Goal: Information Seeking & Learning: Check status

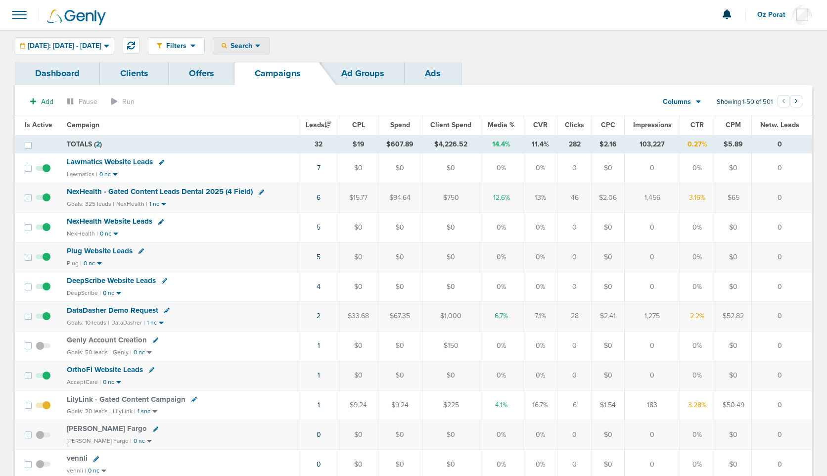
click at [269, 41] on div "Search" at bounding box center [241, 46] width 56 height 16
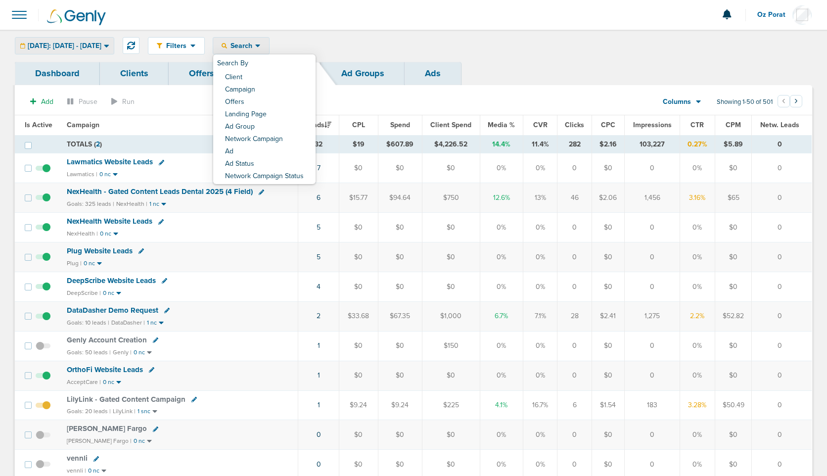
click at [101, 48] on span "[DATE]: [DATE] - [DATE]" at bounding box center [65, 46] width 74 height 7
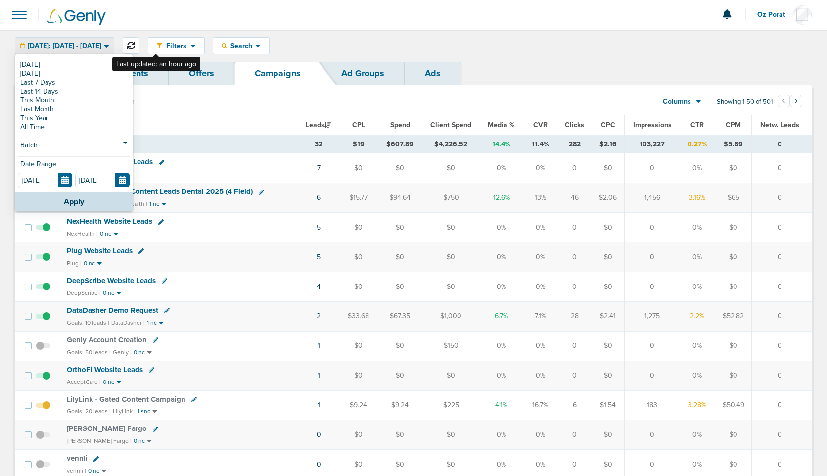
click at [135, 42] on icon at bounding box center [131, 46] width 8 height 8
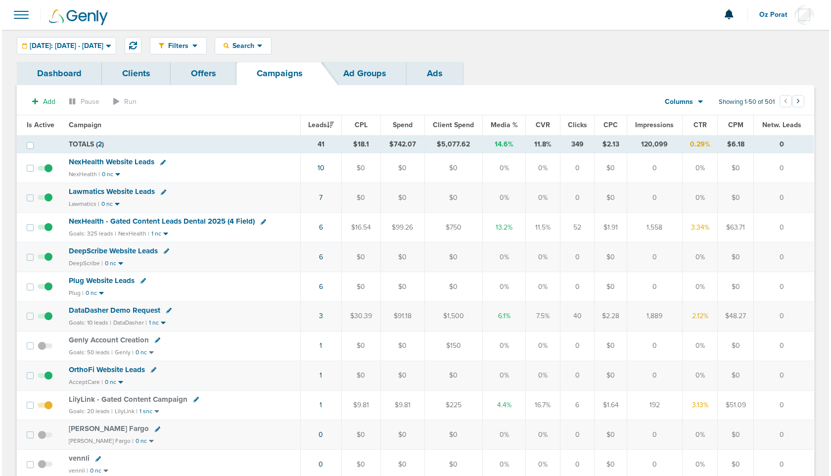
scroll to position [0, 0]
click at [320, 286] on link "6" at bounding box center [319, 286] width 4 height 8
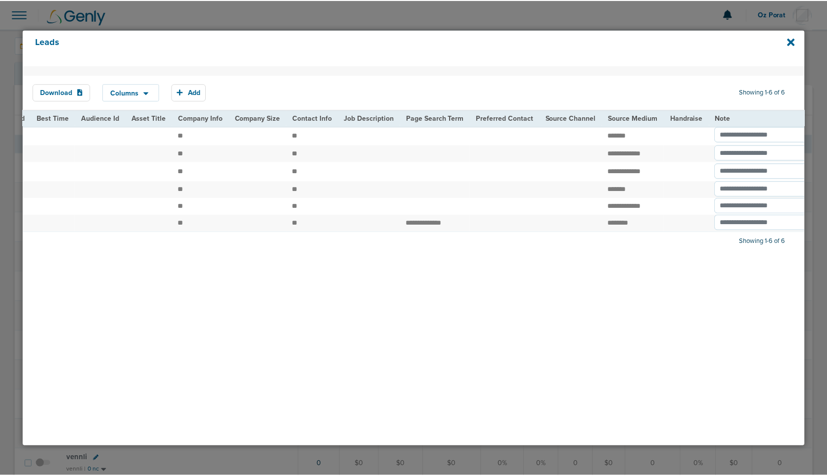
scroll to position [0, 1151]
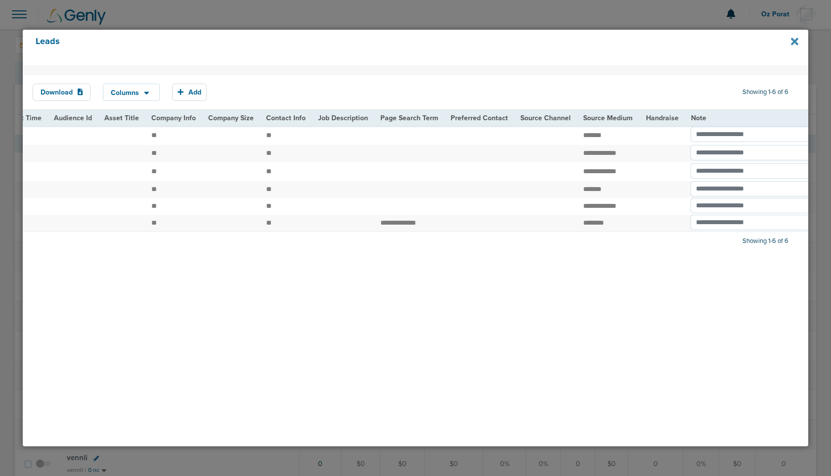
click at [795, 39] on icon at bounding box center [794, 41] width 7 height 11
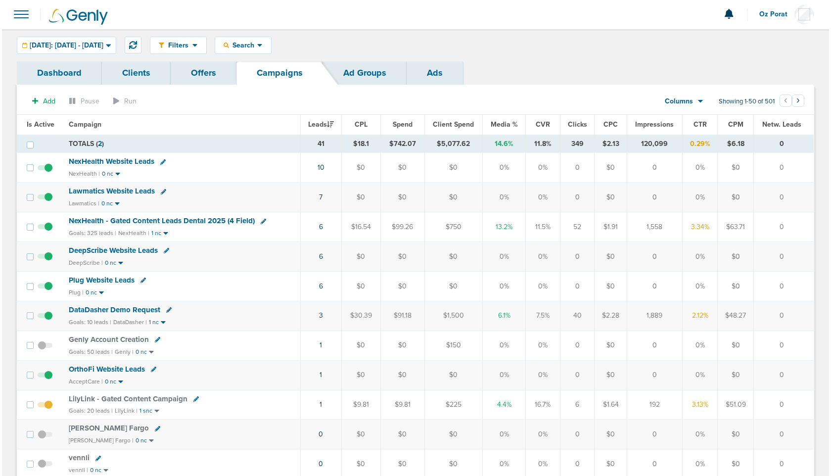
scroll to position [0, 0]
click at [135, 47] on icon at bounding box center [131, 46] width 8 height 8
click at [135, 48] on icon at bounding box center [131, 46] width 8 height 8
click at [321, 318] on link "3" at bounding box center [319, 316] width 4 height 8
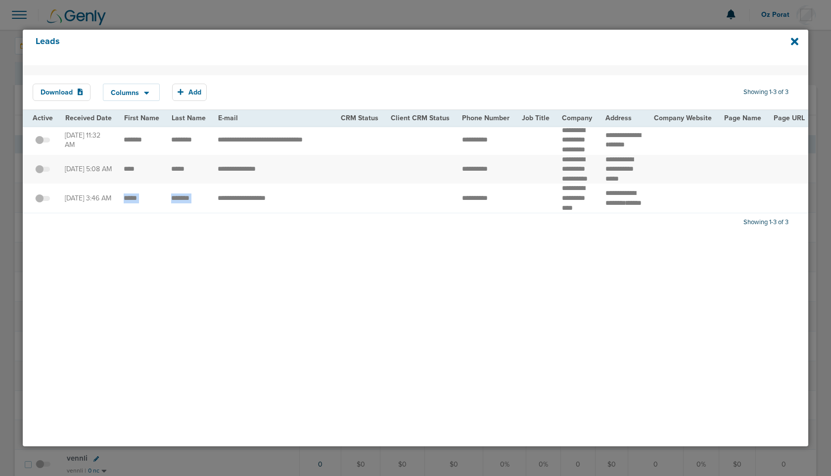
drag, startPoint x: 117, startPoint y: 223, endPoint x: 211, endPoint y: 225, distance: 94.0
copy tr "*******"
drag, startPoint x: 123, startPoint y: 184, endPoint x: 195, endPoint y: 184, distance: 72.2
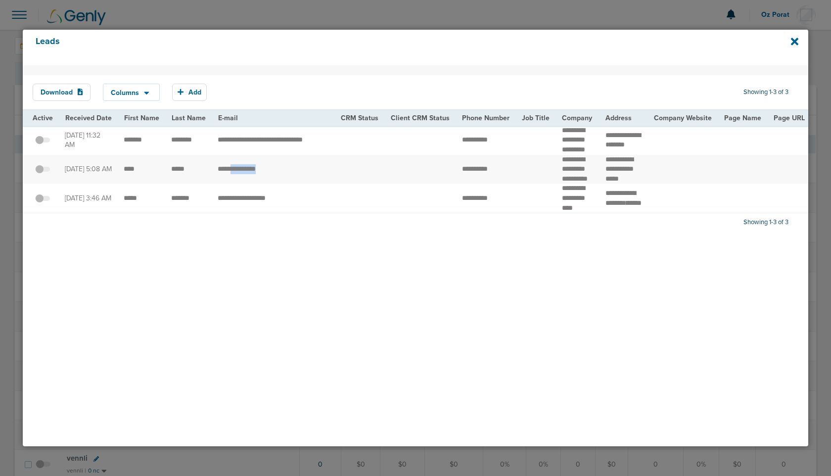
drag, startPoint x: 235, startPoint y: 184, endPoint x: 301, endPoint y: 186, distance: 66.8
click at [301, 184] on td "**********" at bounding box center [273, 169] width 123 height 29
drag, startPoint x: 244, startPoint y: 143, endPoint x: 353, endPoint y: 146, distance: 108.9
click at [274, 143] on td "**********" at bounding box center [273, 140] width 123 height 29
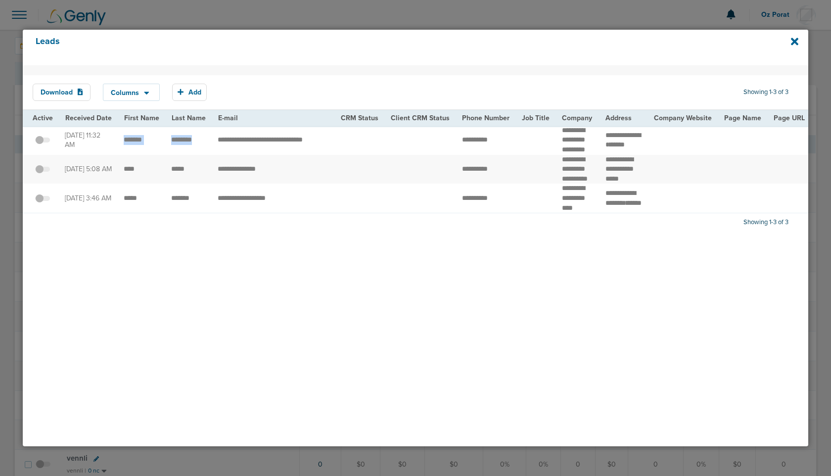
drag, startPoint x: 120, startPoint y: 146, endPoint x: 197, endPoint y: 146, distance: 77.2
drag, startPoint x: 240, startPoint y: 145, endPoint x: 335, endPoint y: 154, distance: 94.9
copy tr "**********"
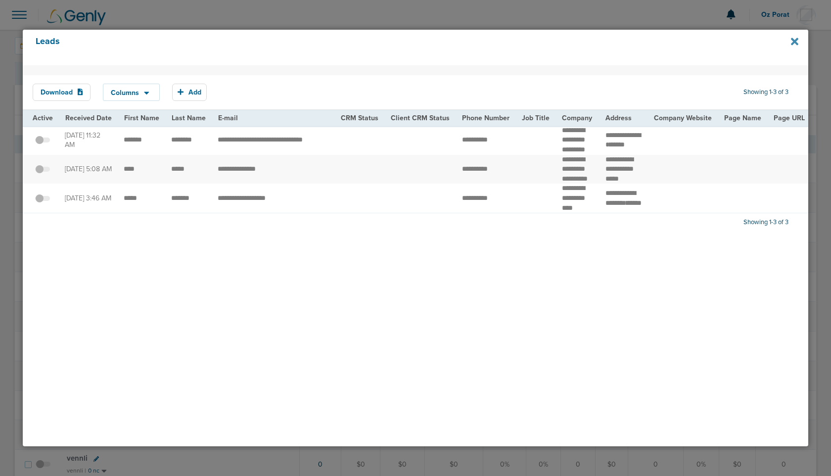
click at [794, 45] on icon at bounding box center [794, 41] width 7 height 11
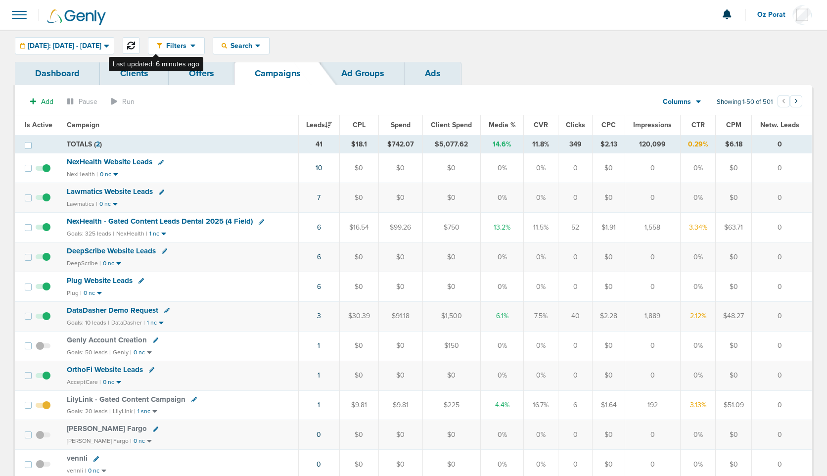
click at [135, 45] on icon at bounding box center [131, 46] width 8 height 8
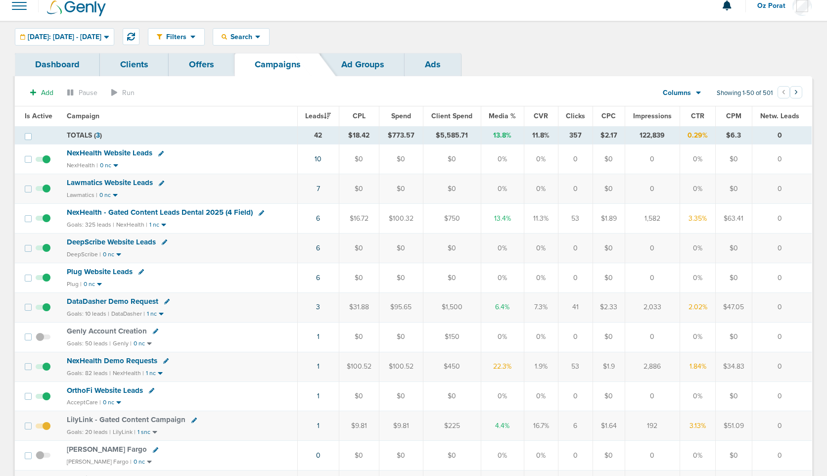
scroll to position [10, 0]
click at [38, 341] on span at bounding box center [43, 341] width 15 height 0
click at [43, 338] on input "checkbox" at bounding box center [43, 338] width 0 height 0
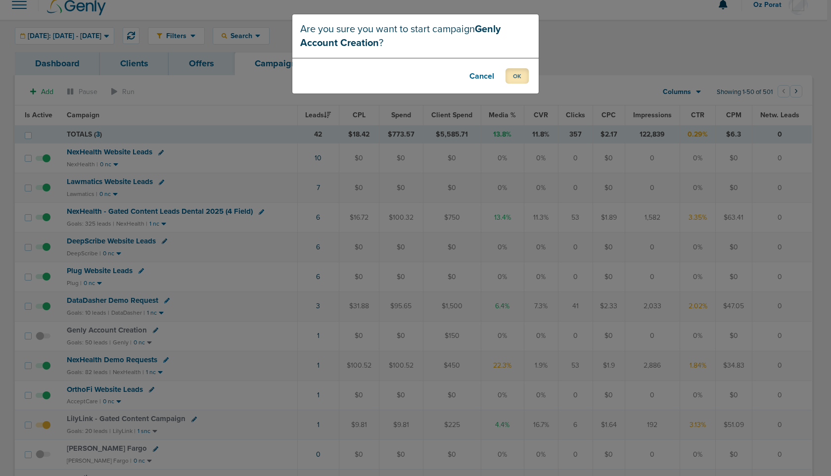
click at [514, 77] on button "OK" at bounding box center [517, 75] width 23 height 15
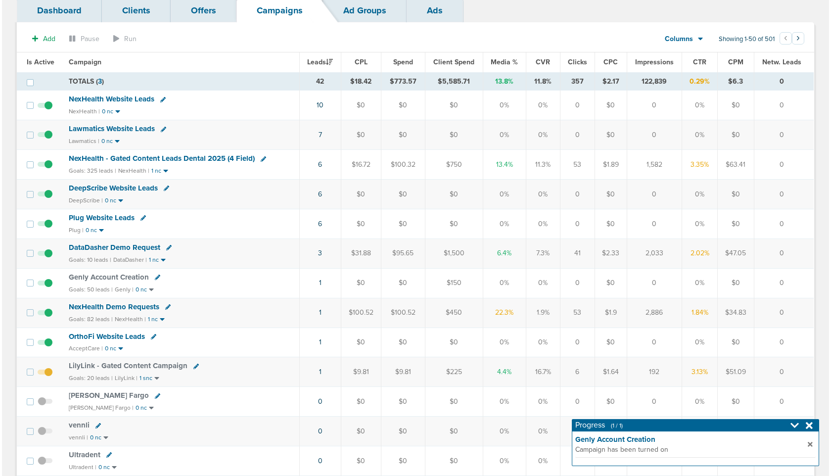
scroll to position [67, 0]
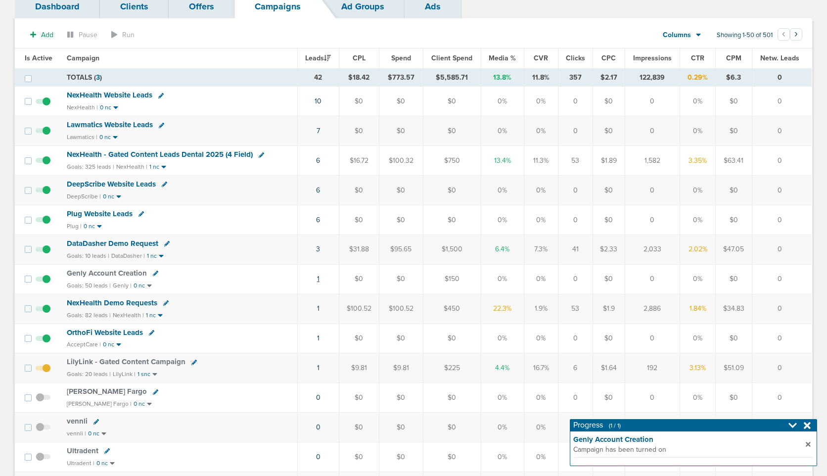
click at [320, 279] on link "1" at bounding box center [318, 279] width 2 height 8
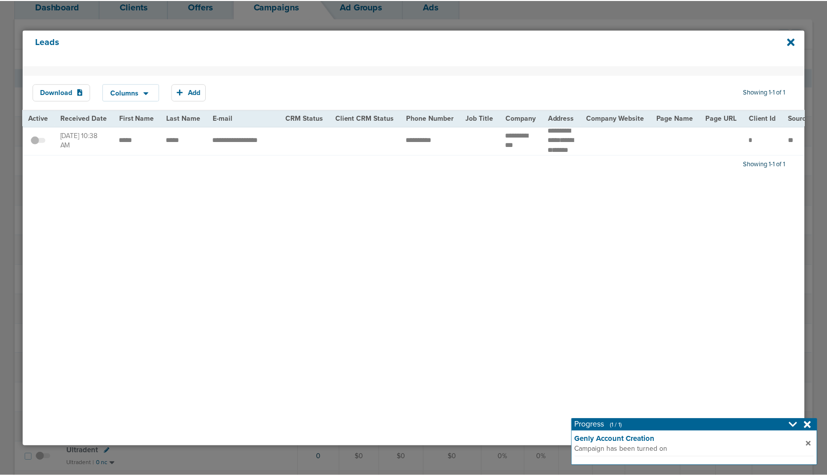
scroll to position [0, 0]
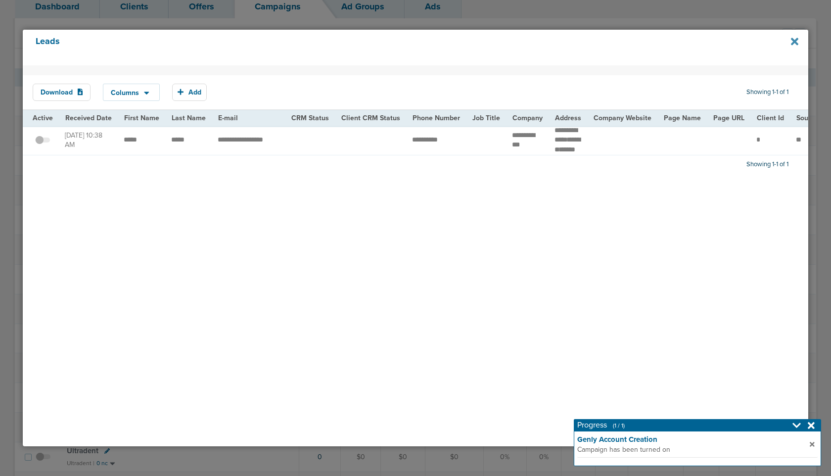
click at [792, 44] on icon at bounding box center [794, 41] width 7 height 7
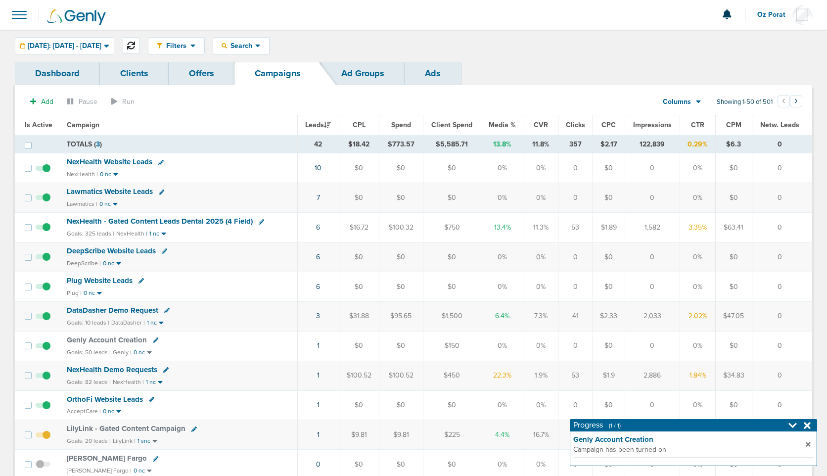
click at [135, 44] on icon at bounding box center [131, 46] width 8 height 8
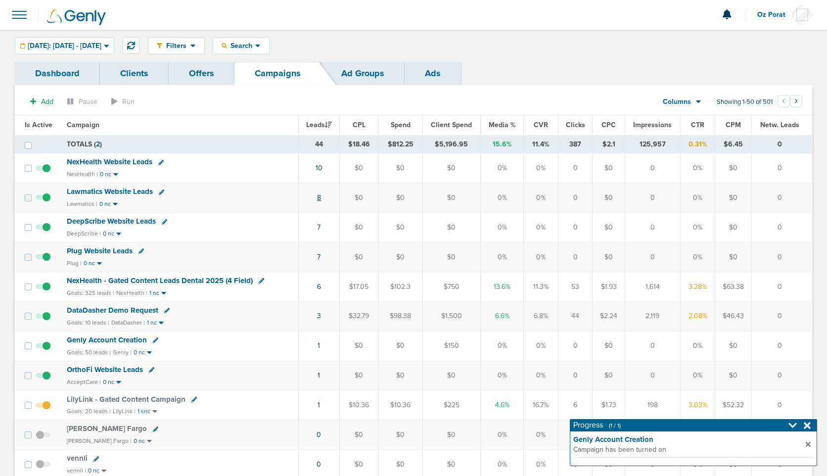
click at [320, 194] on link "8" at bounding box center [319, 197] width 4 height 8
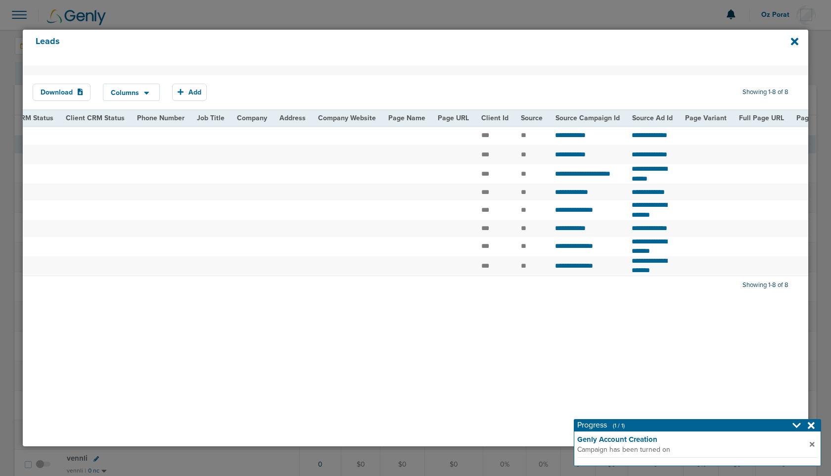
scroll to position [0, 101]
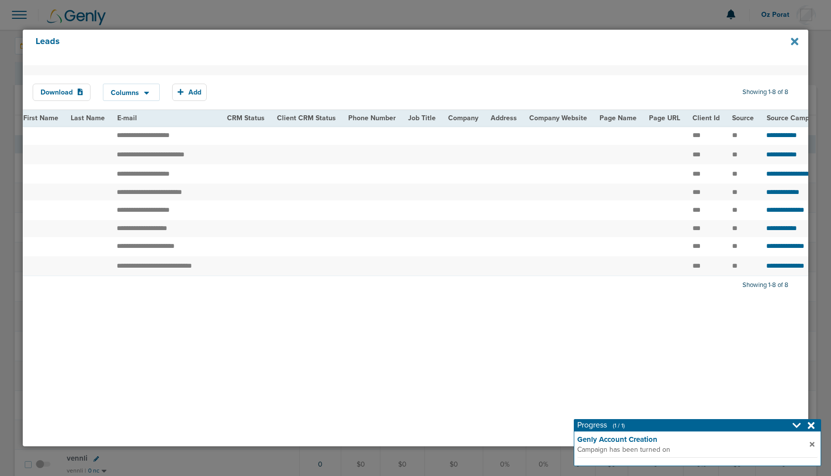
click at [795, 39] on icon at bounding box center [794, 41] width 7 height 11
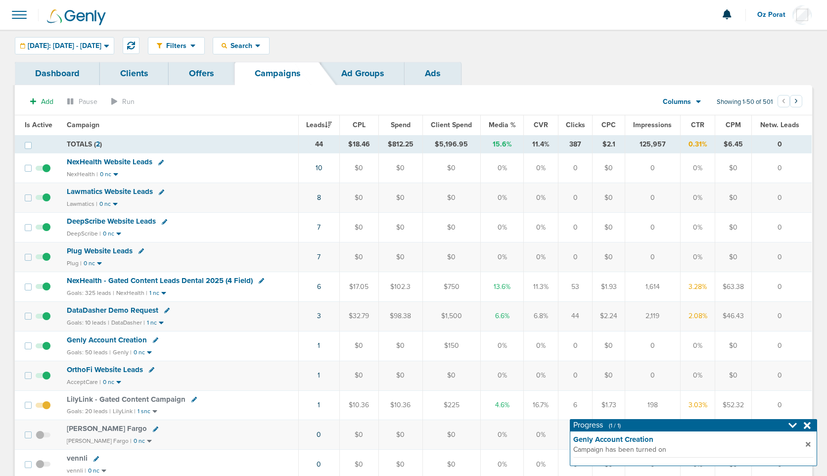
click at [318, 255] on td "7" at bounding box center [319, 257] width 42 height 30
click at [319, 255] on link "7" at bounding box center [318, 257] width 3 height 8
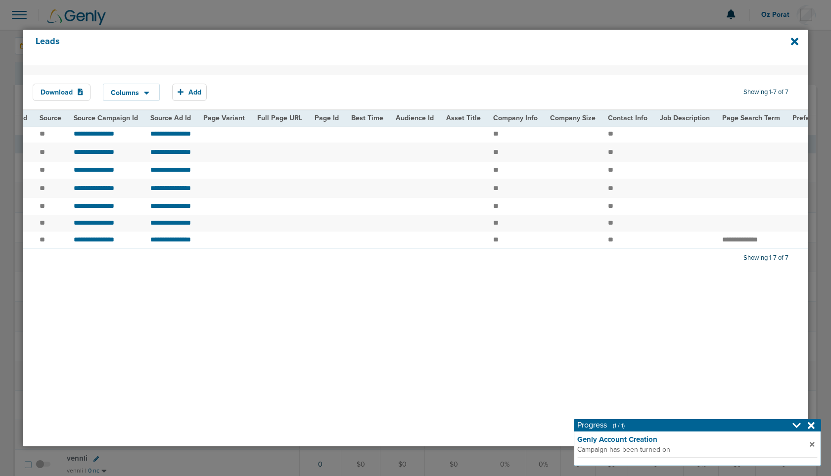
scroll to position [0, 1151]
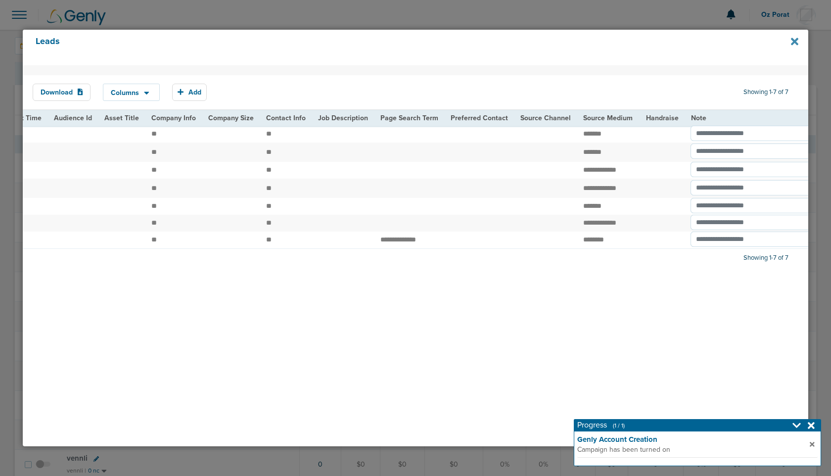
click at [795, 39] on icon at bounding box center [794, 41] width 7 height 11
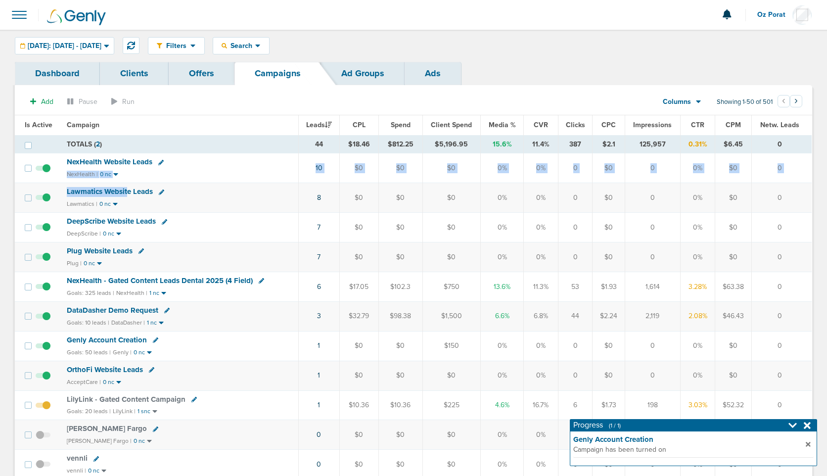
drag, startPoint x: 127, startPoint y: 189, endPoint x: 217, endPoint y: 162, distance: 94.1
click at [255, 44] on span "Search" at bounding box center [241, 46] width 28 height 8
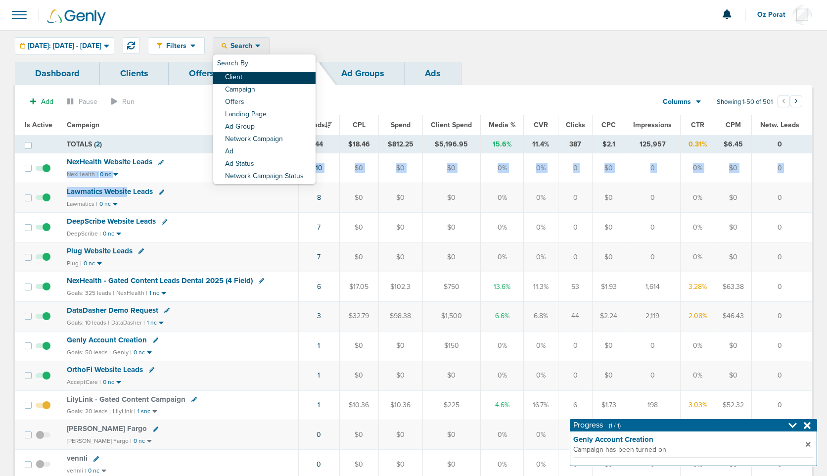
click at [287, 74] on link "Client" at bounding box center [264, 78] width 102 height 12
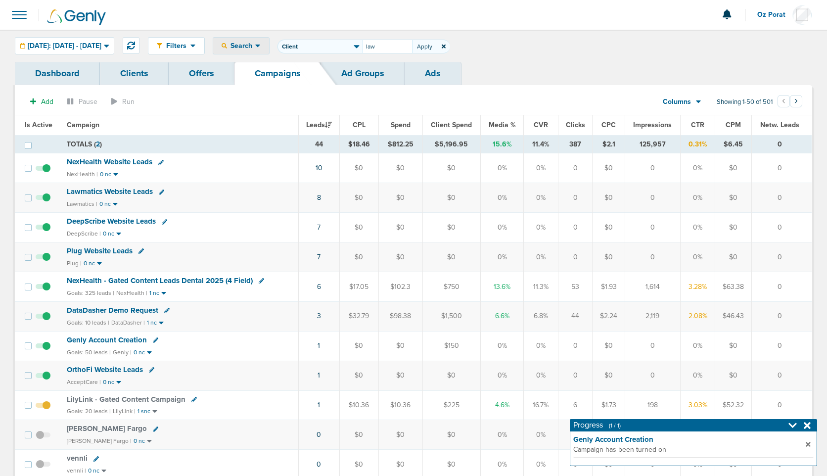
type input "law"
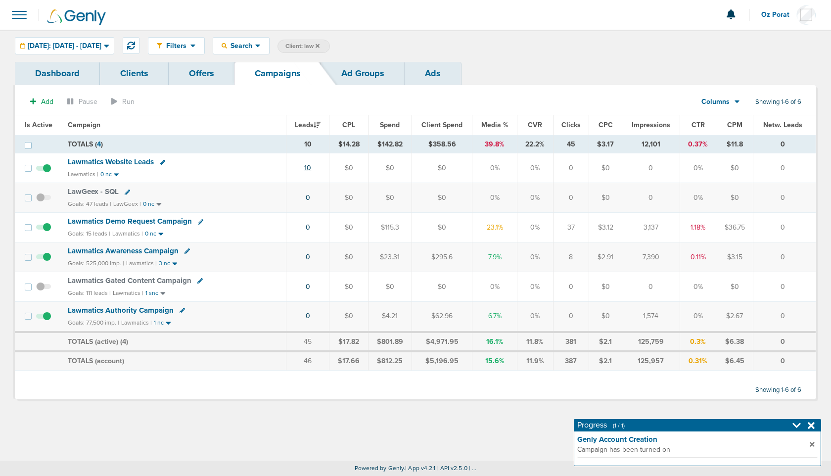
click at [311, 170] on link "10" at bounding box center [307, 168] width 7 height 8
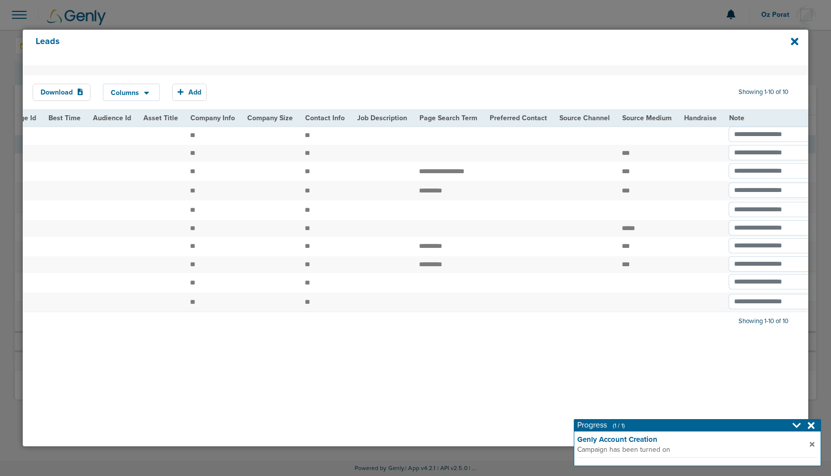
scroll to position [0, 1149]
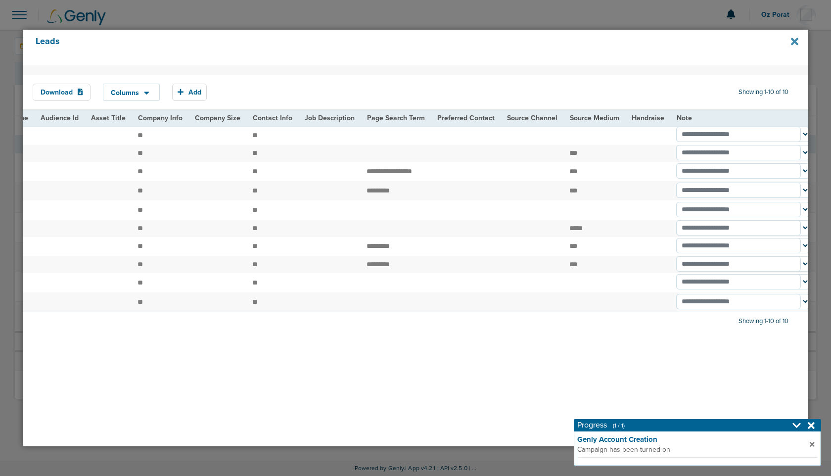
click at [795, 37] on icon at bounding box center [794, 41] width 7 height 11
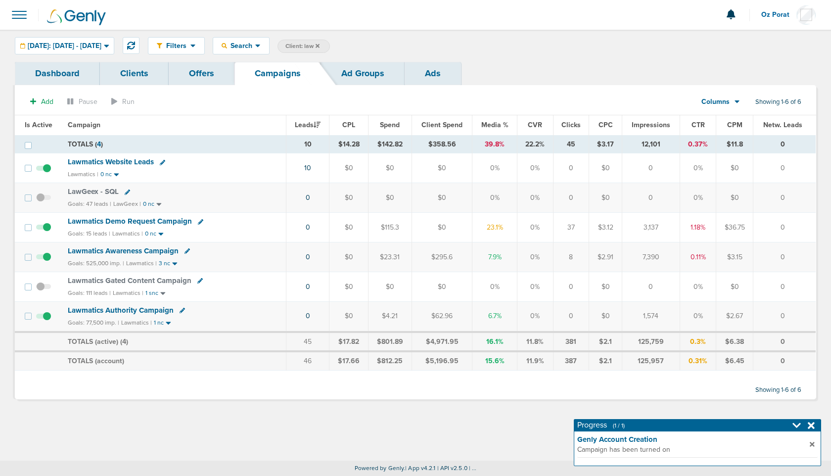
click at [813, 422] on icon at bounding box center [811, 425] width 7 height 7
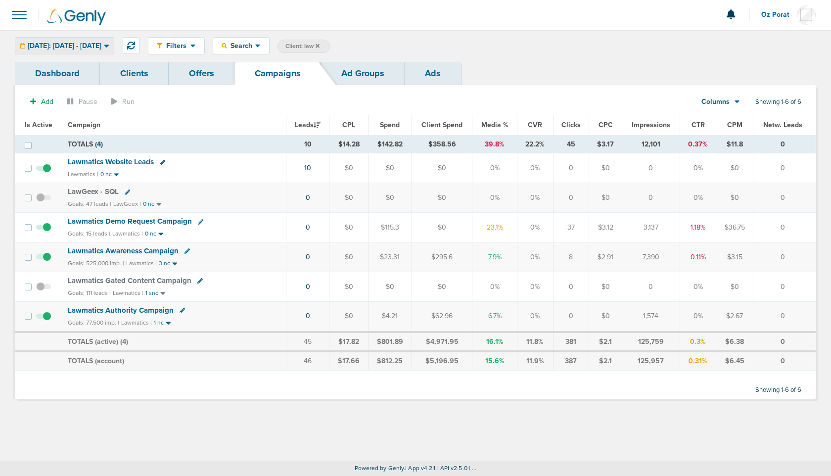
click at [72, 43] on span "[DATE]: [DATE] - [DATE]" at bounding box center [65, 46] width 74 height 7
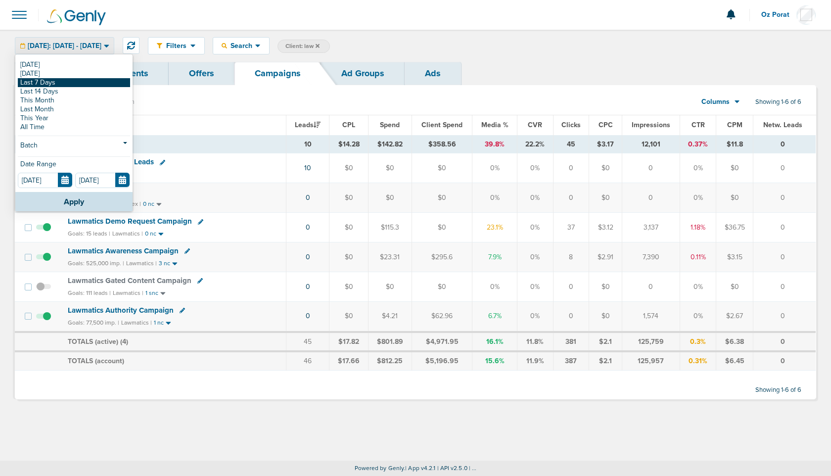
click at [58, 83] on link "Last 7 Days" at bounding box center [74, 82] width 112 height 9
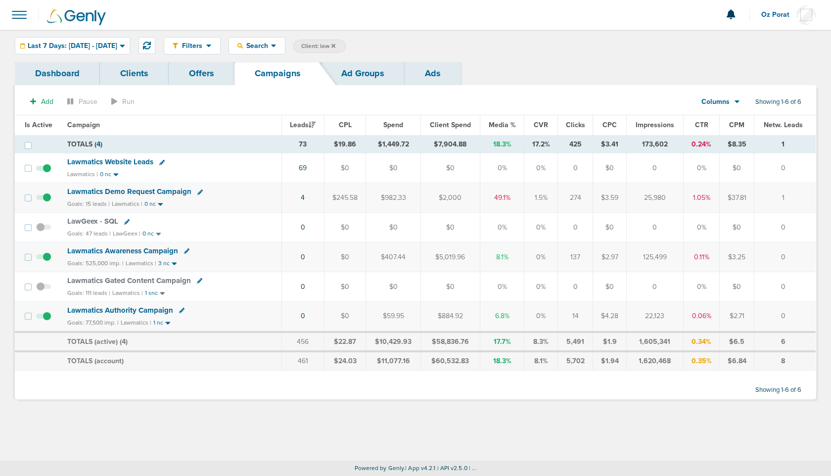
click at [735, 101] on icon at bounding box center [737, 102] width 5 height 3
click at [721, 130] on link "Sales Performance" at bounding box center [743, 131] width 99 height 12
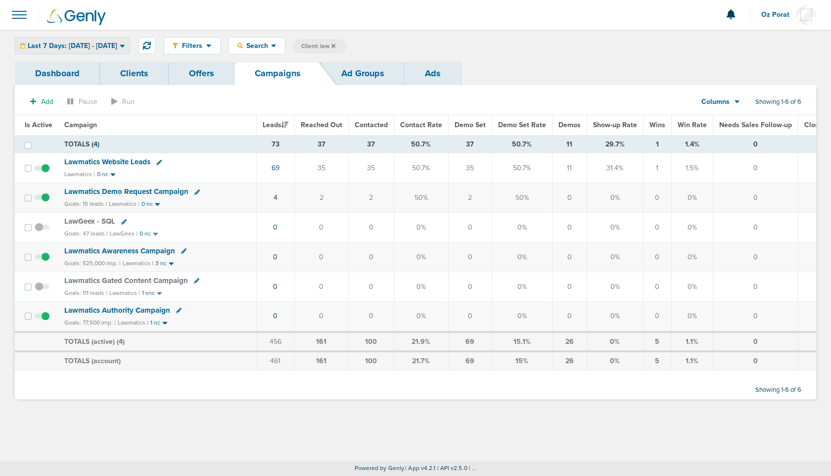
click at [79, 40] on div "Last 7 Days: [DATE] - [DATE]" at bounding box center [72, 46] width 114 height 16
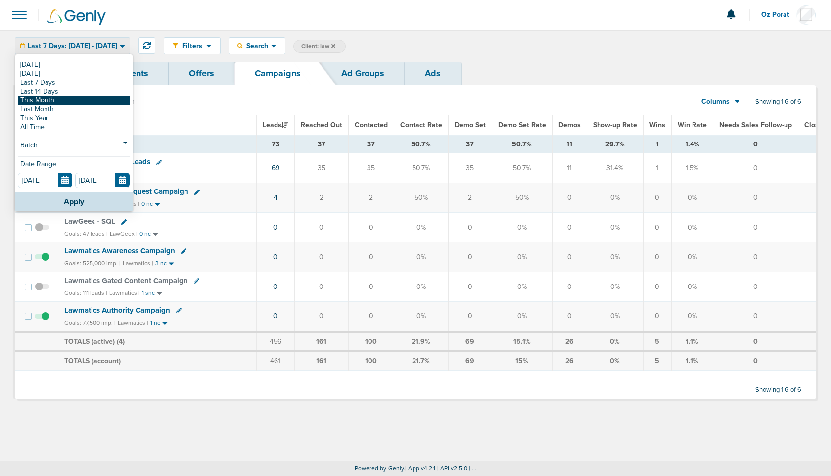
click at [59, 100] on link "This Month" at bounding box center [74, 100] width 112 height 9
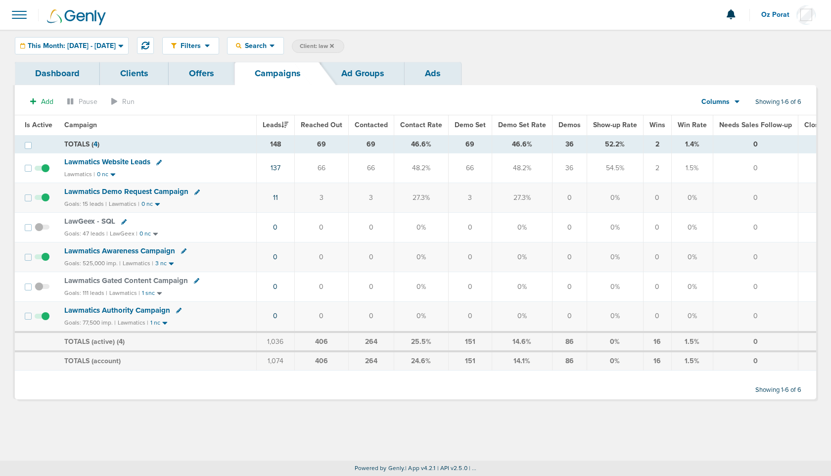
drag, startPoint x: 477, startPoint y: 202, endPoint x: 242, endPoint y: 205, distance: 235.5
click at [242, 205] on tr "Lawmatics Demo Request Campaign Goals: 15 leads | Lawmatics | 0 nc 11 3 3 27.3%…" at bounding box center [461, 198] width 892 height 30
click at [256, 203] on td "11" at bounding box center [275, 198] width 38 height 30
